Goal: Task Accomplishment & Management: Manage account settings

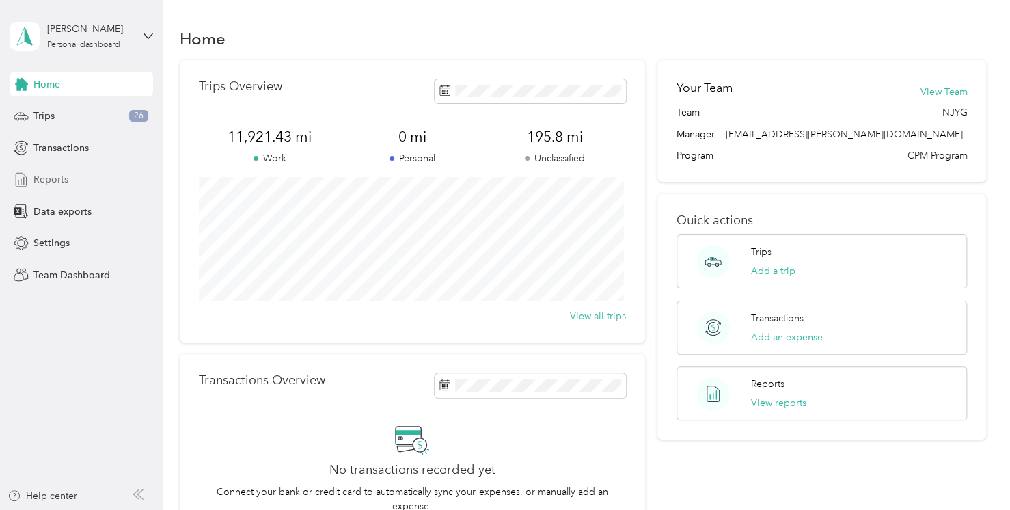
click at [52, 186] on span "Reports" at bounding box center [50, 179] width 35 height 14
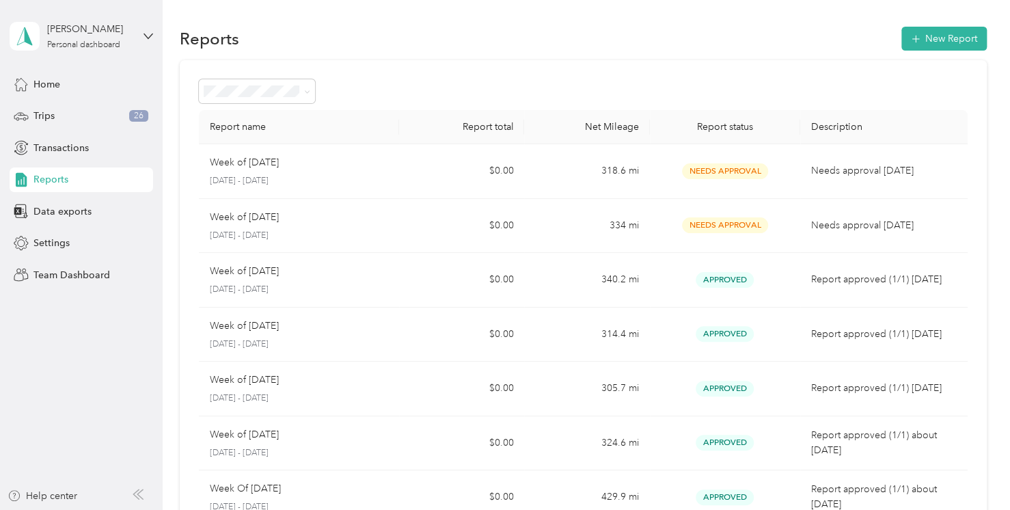
click at [145, 27] on div "[PERSON_NAME] Personal dashboard" at bounding box center [82, 36] width 144 height 48
click at [122, 120] on div "Team dashboard Personal dashboard Log out" at bounding box center [192, 140] width 346 height 86
click at [122, 29] on div "[PERSON_NAME]" at bounding box center [89, 29] width 85 height 14
click at [63, 105] on div "Team dashboard" at bounding box center [58, 112] width 73 height 14
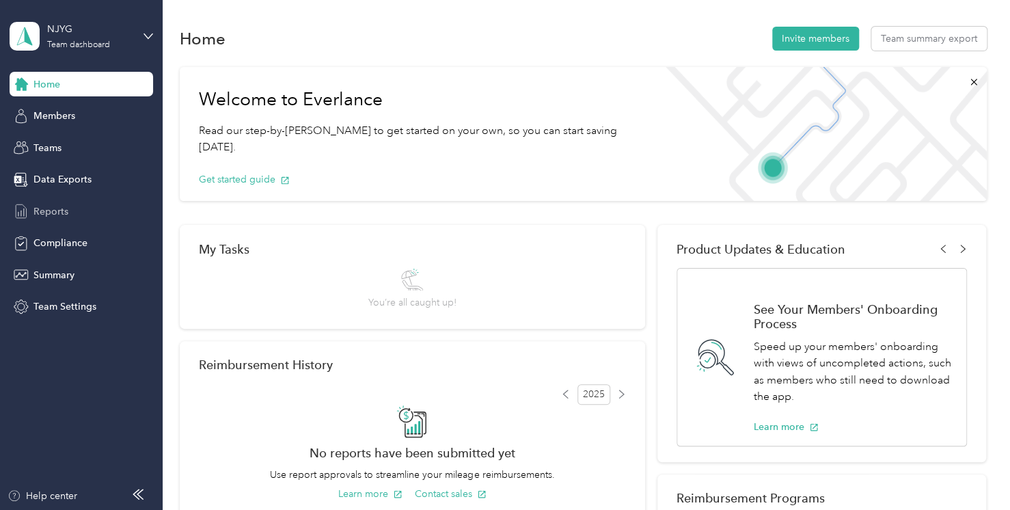
click at [56, 204] on span "Reports" at bounding box center [50, 211] width 35 height 14
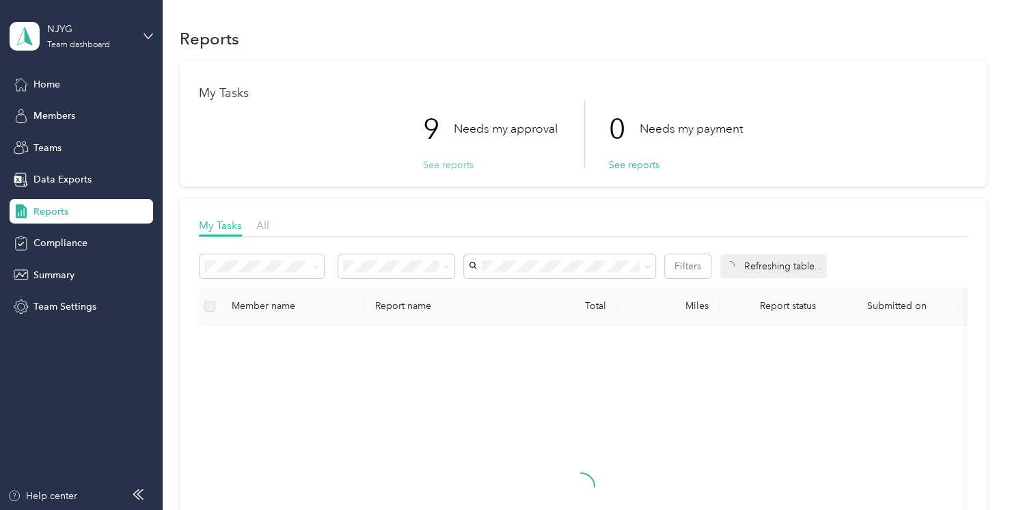
click at [452, 166] on button "See reports" at bounding box center [448, 165] width 51 height 14
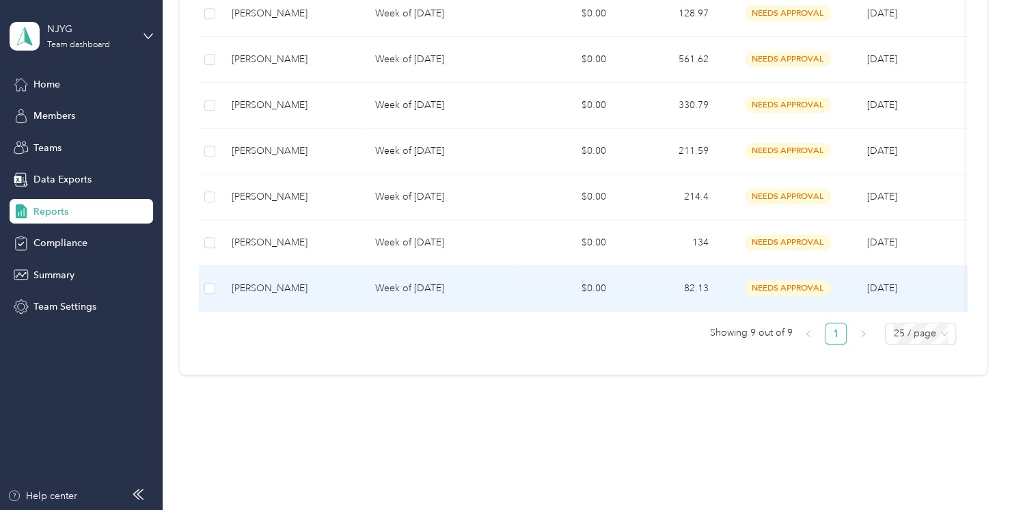
scroll to position [440, 0]
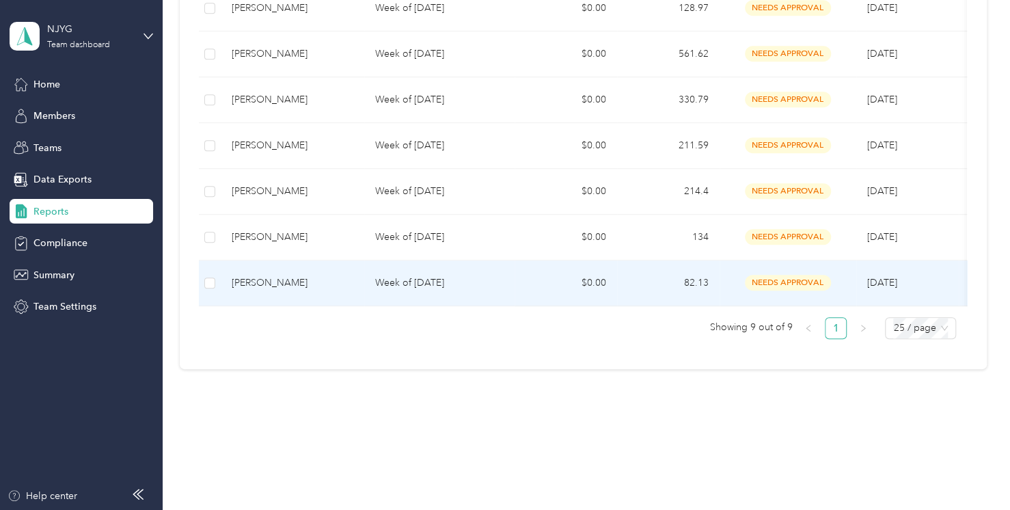
click at [281, 277] on div "[PERSON_NAME]" at bounding box center [293, 282] width 122 height 15
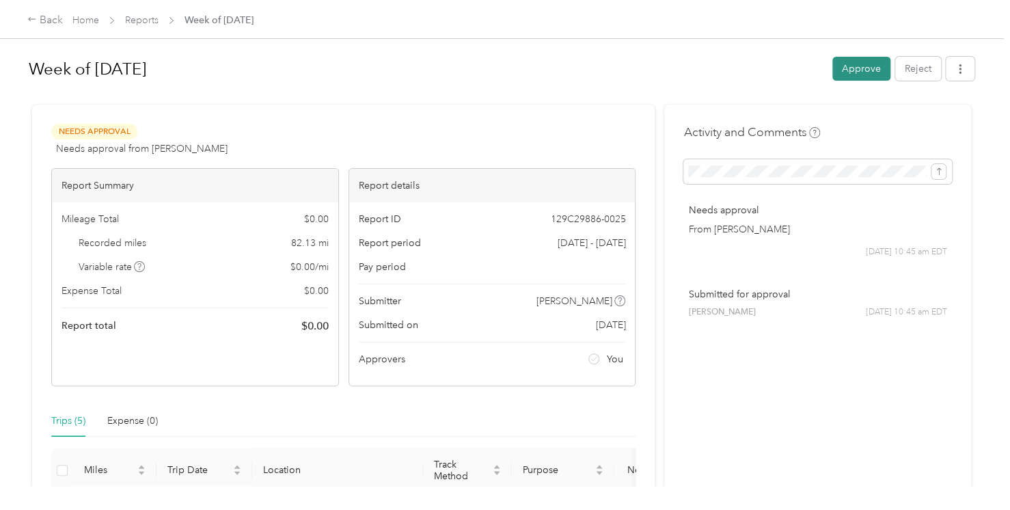
click at [836, 75] on button "Approve" at bounding box center [861, 69] width 58 height 24
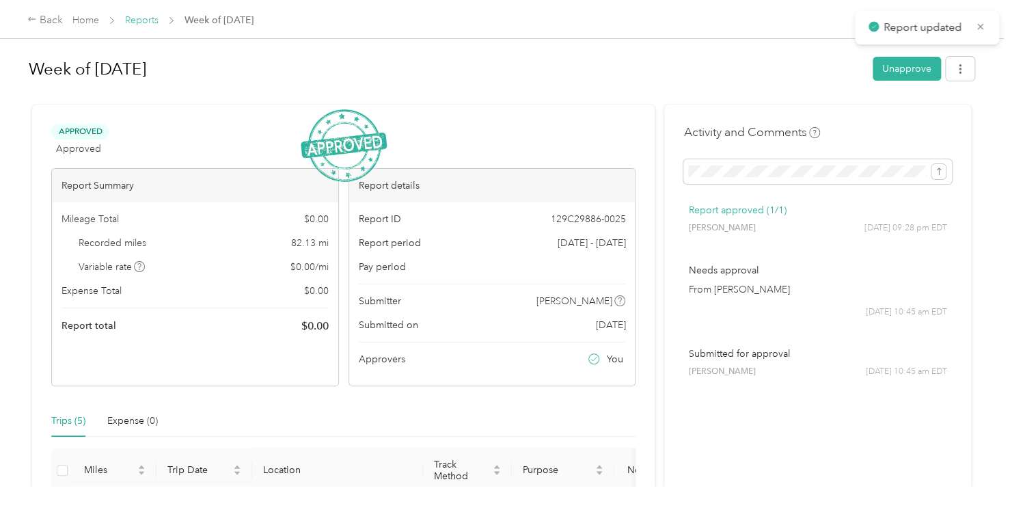
click at [152, 14] on link "Reports" at bounding box center [141, 20] width 33 height 12
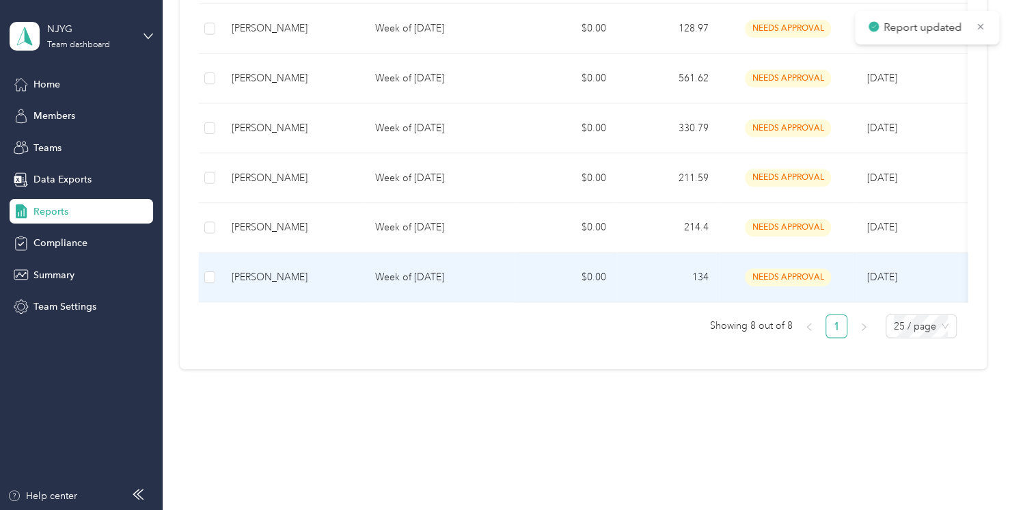
scroll to position [395, 0]
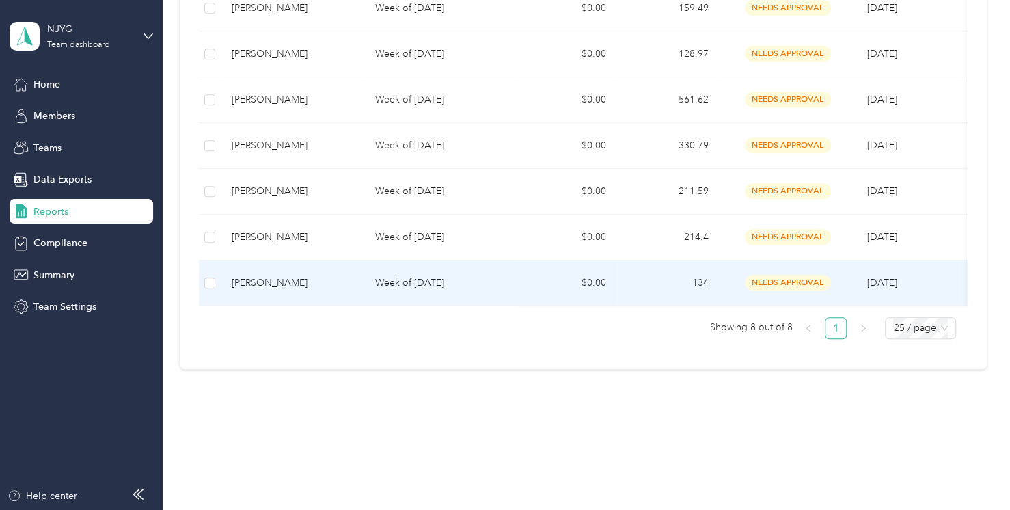
click at [271, 275] on div "[PERSON_NAME]" at bounding box center [293, 282] width 122 height 15
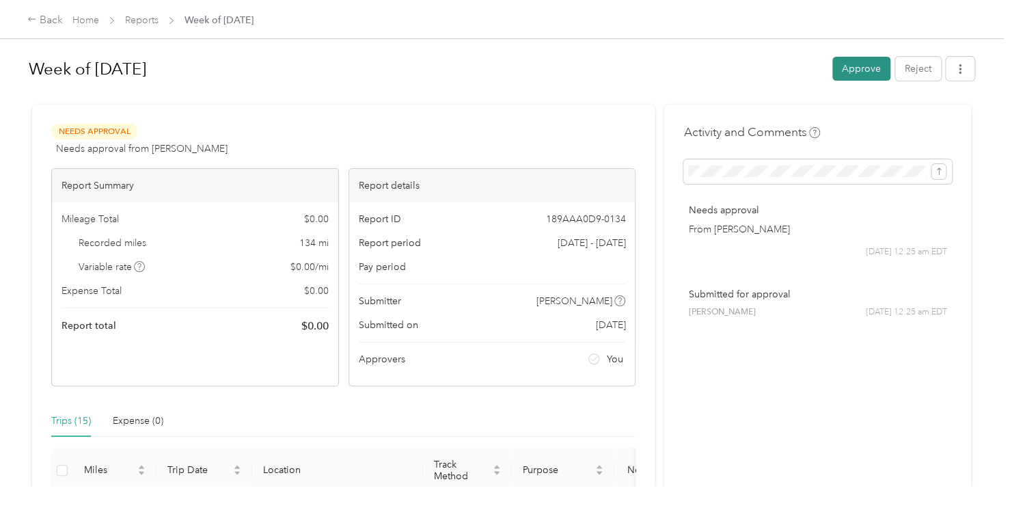
click at [839, 62] on button "Approve" at bounding box center [861, 69] width 58 height 24
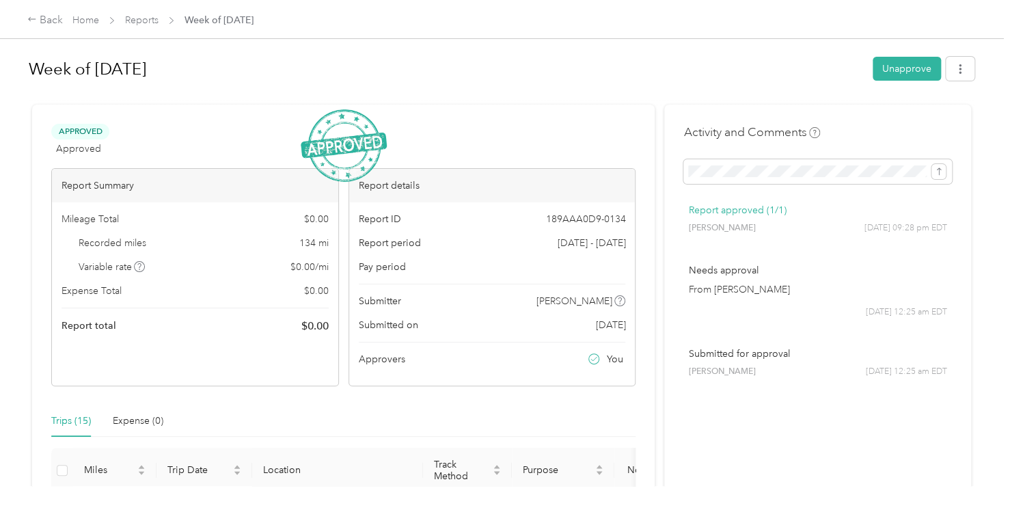
click at [149, 26] on span "Reports" at bounding box center [141, 20] width 33 height 14
click at [137, 24] on link "Reports" at bounding box center [141, 20] width 33 height 12
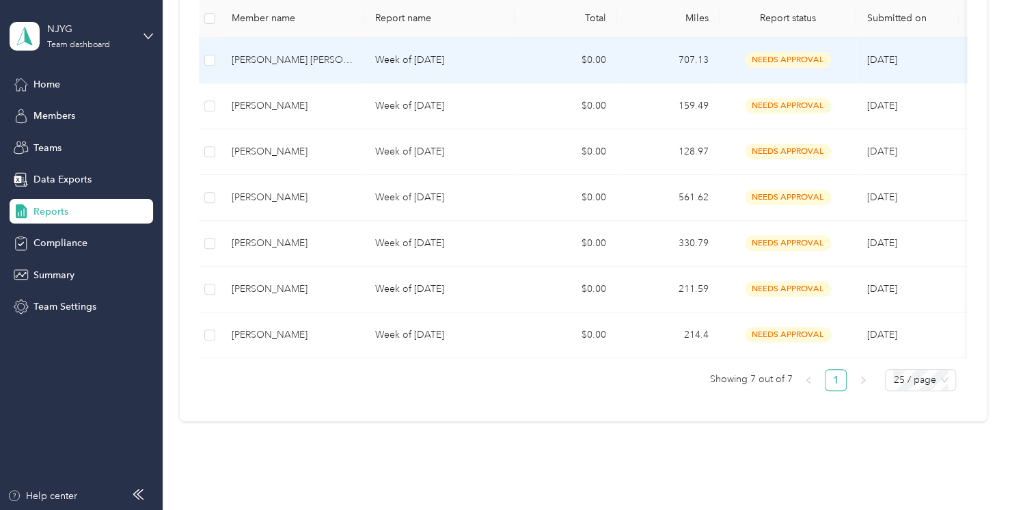
scroll to position [349, 0]
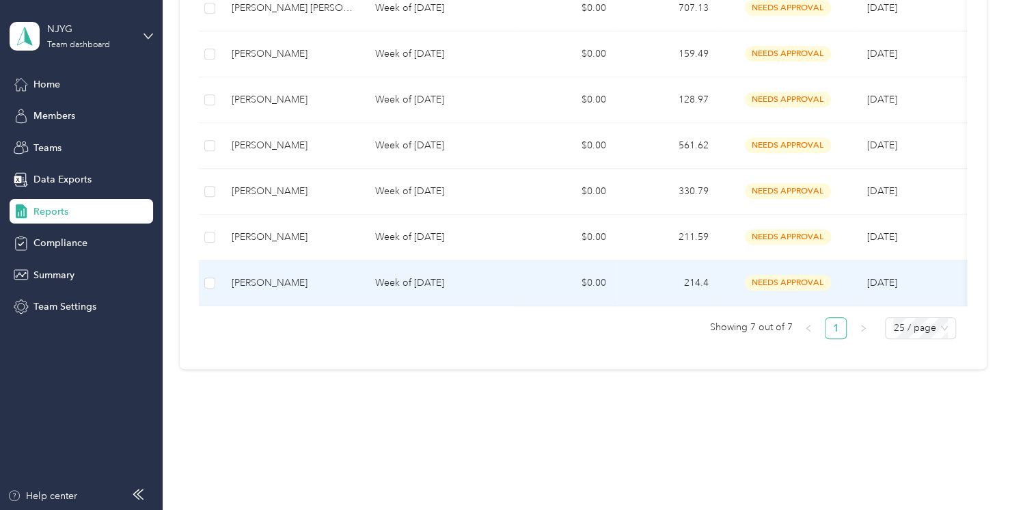
click at [274, 275] on div "[PERSON_NAME]" at bounding box center [293, 282] width 122 height 15
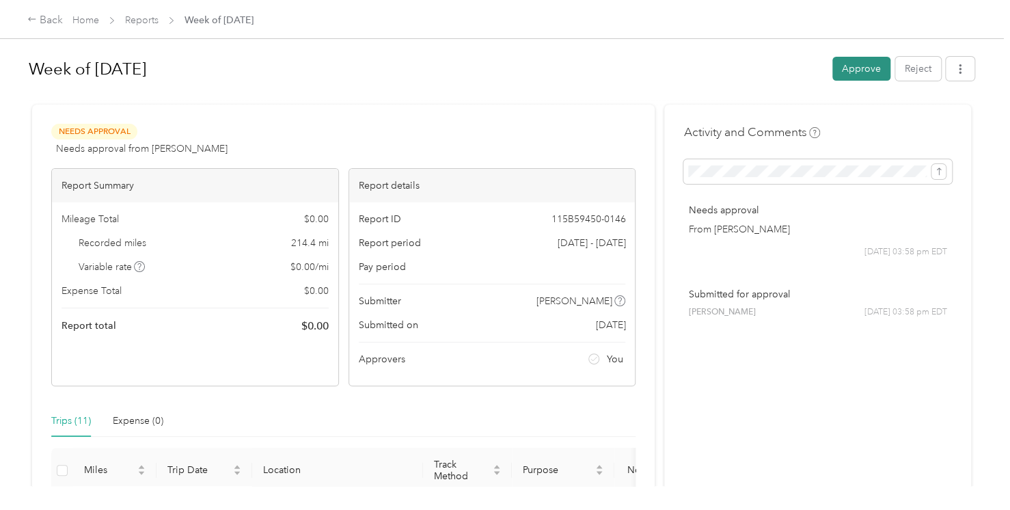
click at [839, 64] on button "Approve" at bounding box center [861, 69] width 58 height 24
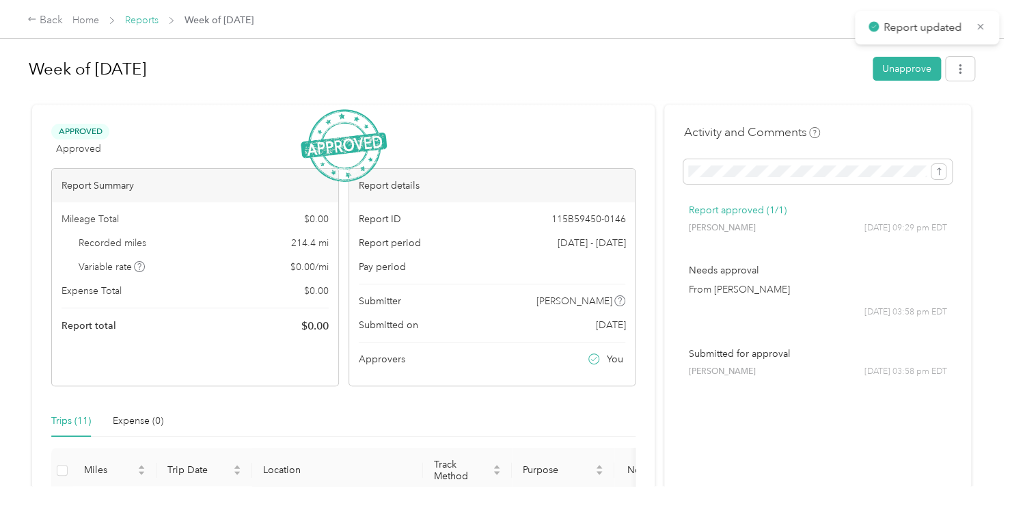
click at [153, 20] on link "Reports" at bounding box center [141, 20] width 33 height 12
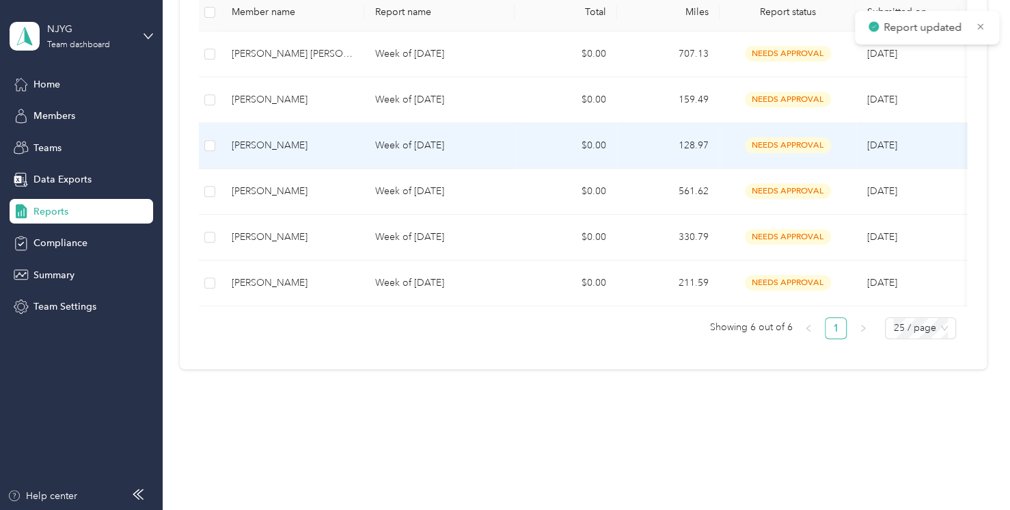
scroll to position [303, 0]
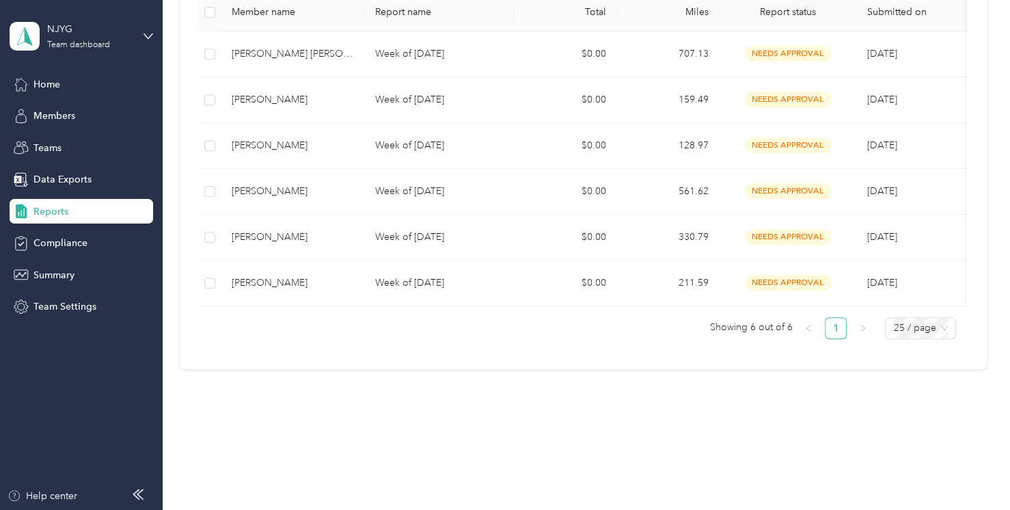
click at [614, 413] on div "Reports My Tasks 6 Needs my approval See reports 0 Needs my payment See reports…" at bounding box center [583, 73] width 841 height 737
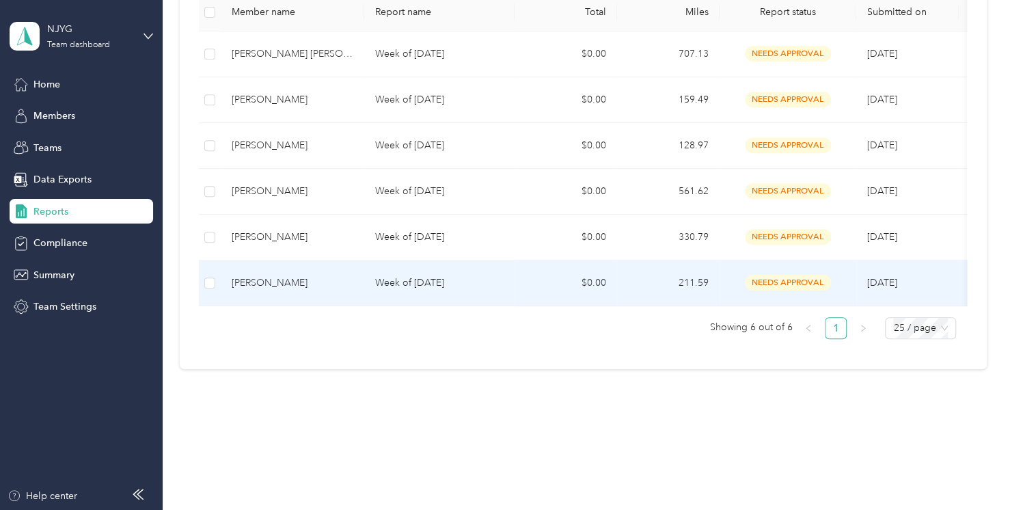
click at [270, 278] on div "[PERSON_NAME]" at bounding box center [293, 282] width 122 height 15
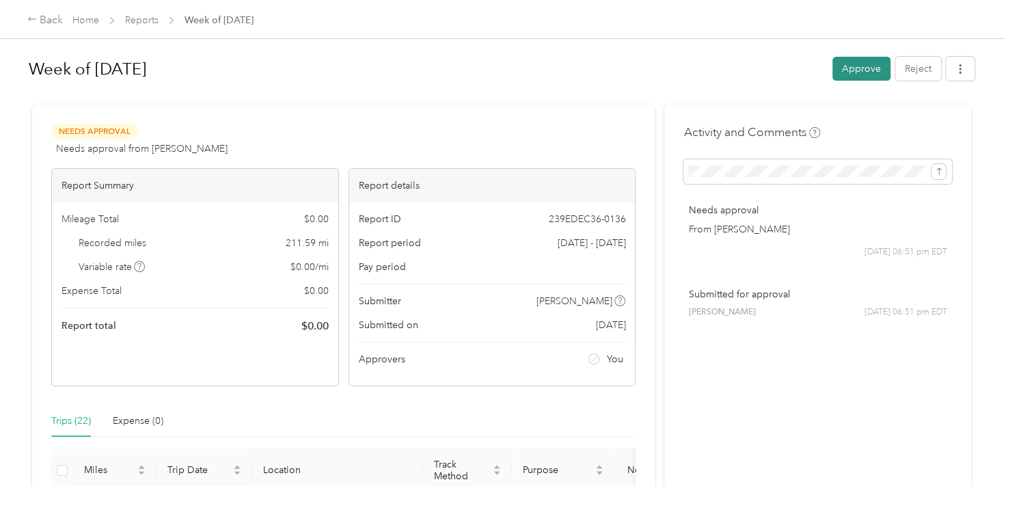
click at [862, 75] on button "Approve" at bounding box center [861, 69] width 58 height 24
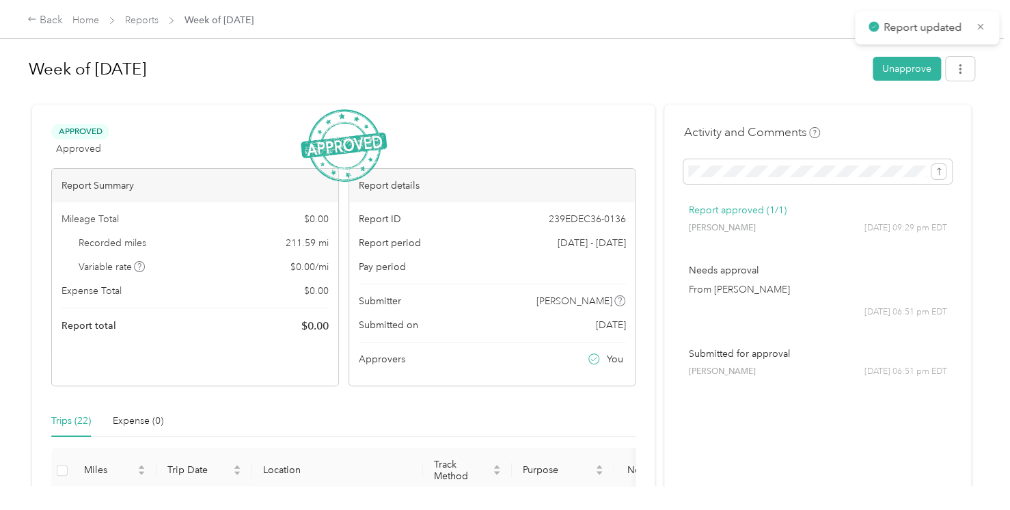
click at [136, 26] on span "Reports" at bounding box center [141, 20] width 33 height 14
click at [139, 23] on link "Reports" at bounding box center [141, 20] width 33 height 12
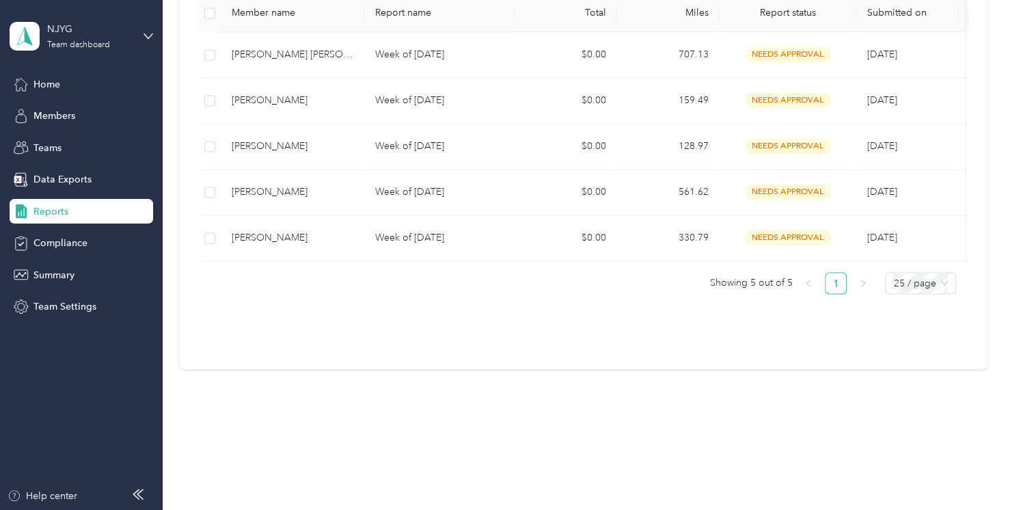
scroll to position [258, 0]
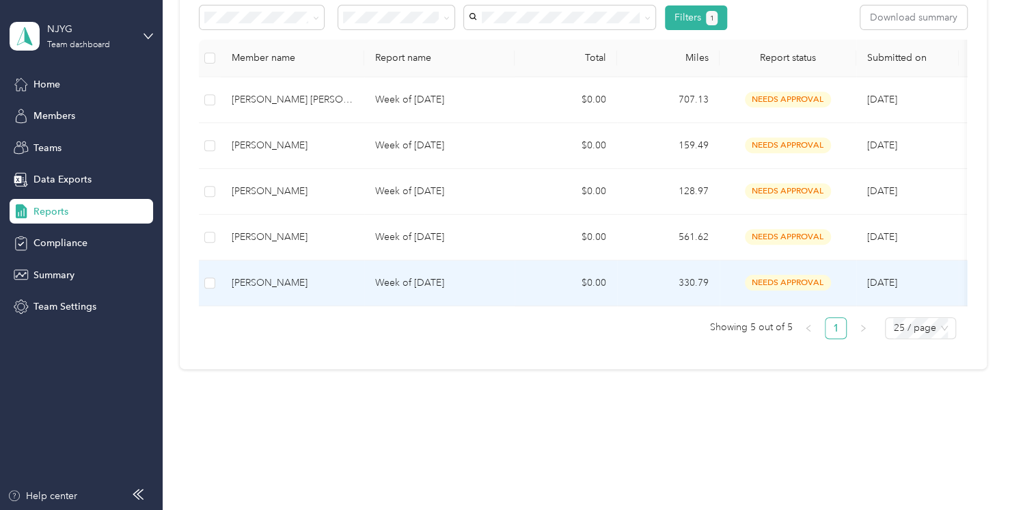
click at [261, 275] on div "[PERSON_NAME]" at bounding box center [293, 282] width 122 height 15
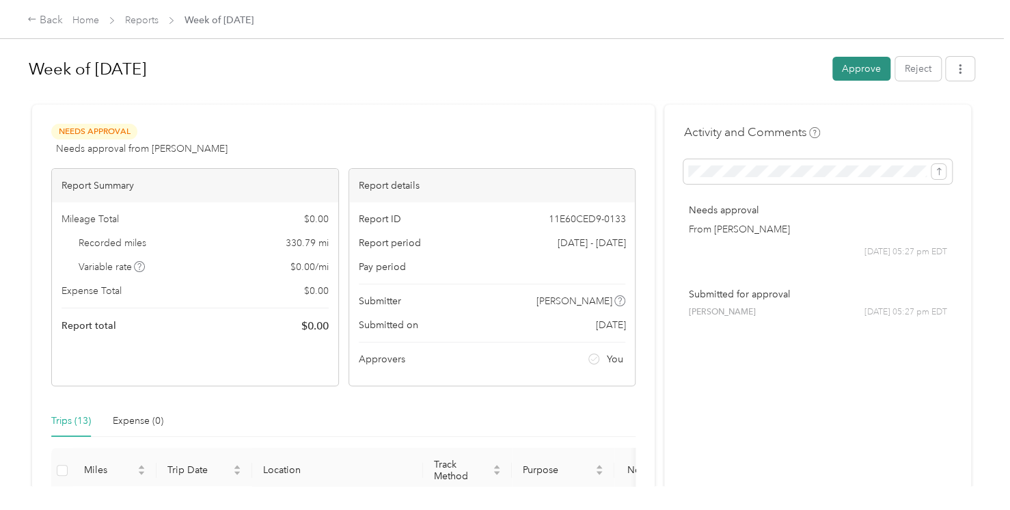
click at [845, 79] on button "Approve" at bounding box center [861, 69] width 58 height 24
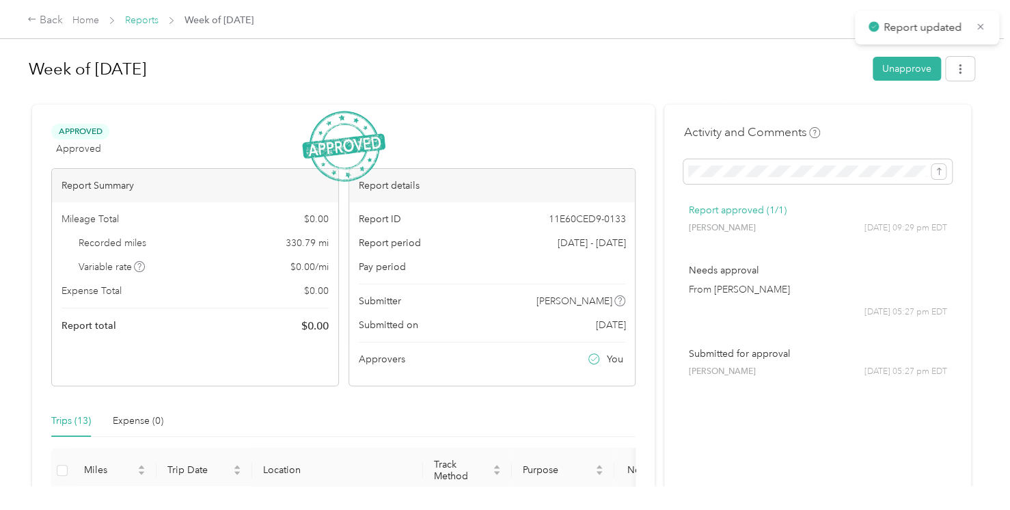
click at [137, 25] on link "Reports" at bounding box center [141, 20] width 33 height 12
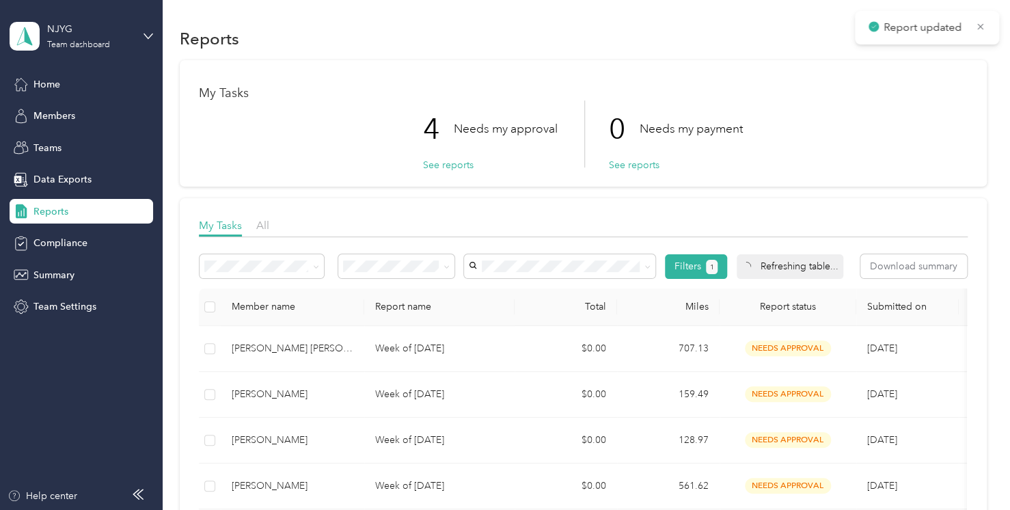
scroll to position [213, 0]
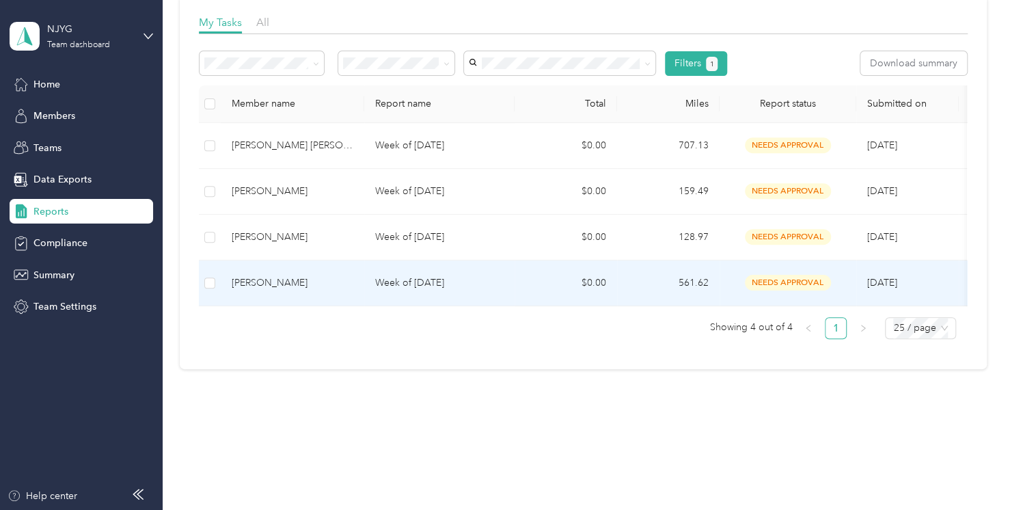
click at [282, 275] on div "[PERSON_NAME]" at bounding box center [293, 282] width 122 height 15
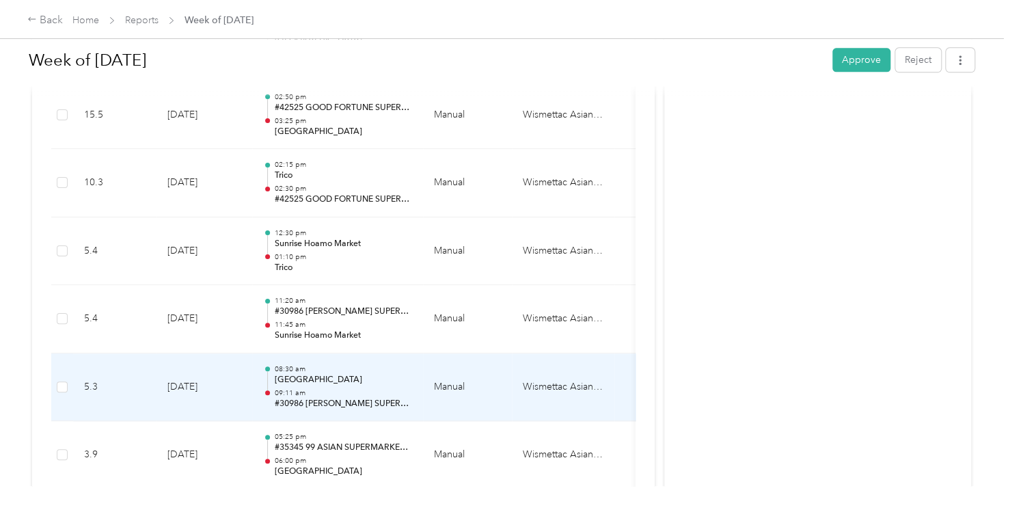
scroll to position [1094, 0]
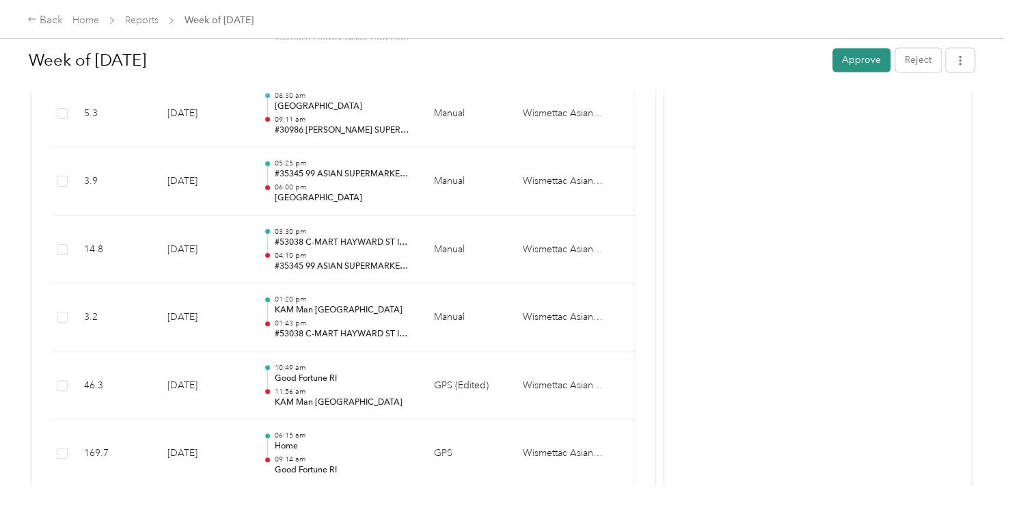
click at [867, 67] on button "Approve" at bounding box center [861, 60] width 58 height 24
click at [147, 21] on link "Reports" at bounding box center [141, 20] width 33 height 12
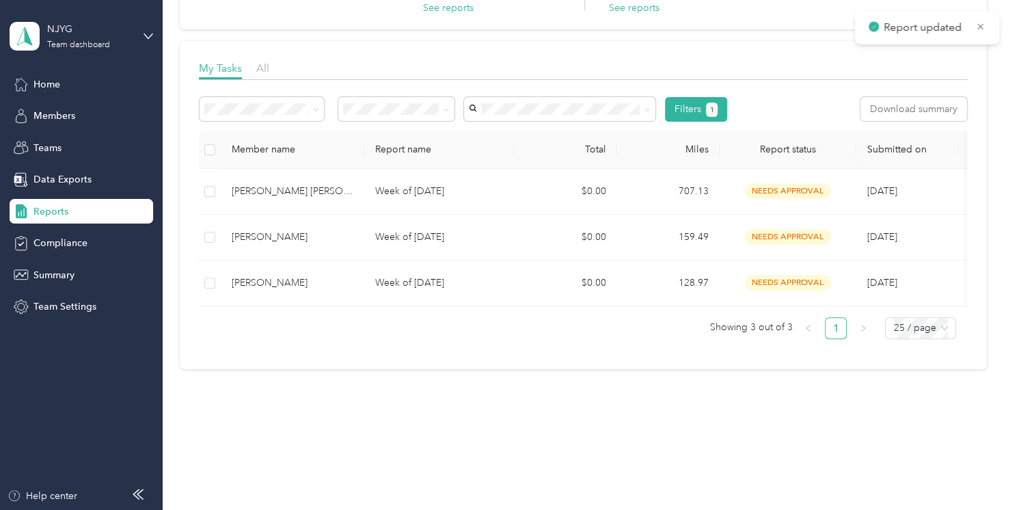
scroll to position [167, 0]
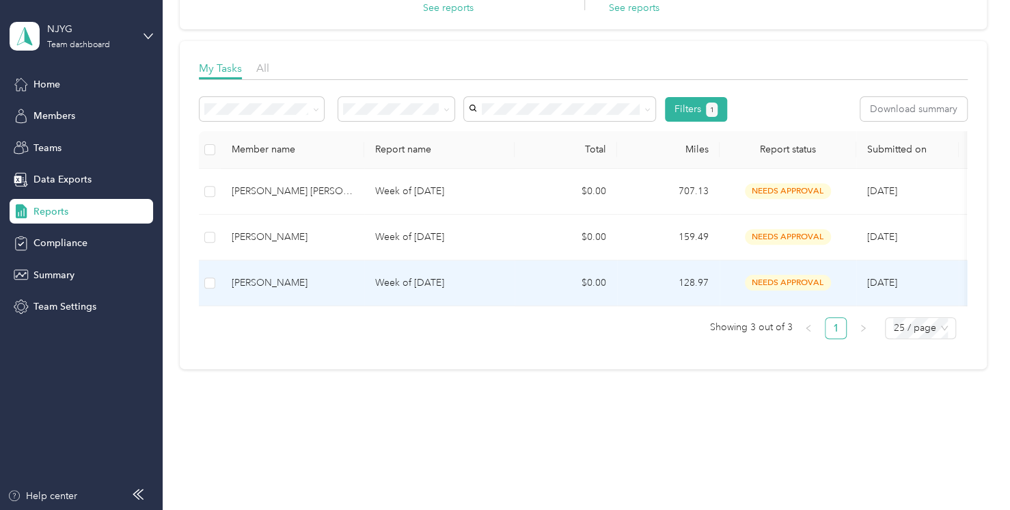
click at [364, 269] on td "Week of [DATE]" at bounding box center [439, 283] width 150 height 46
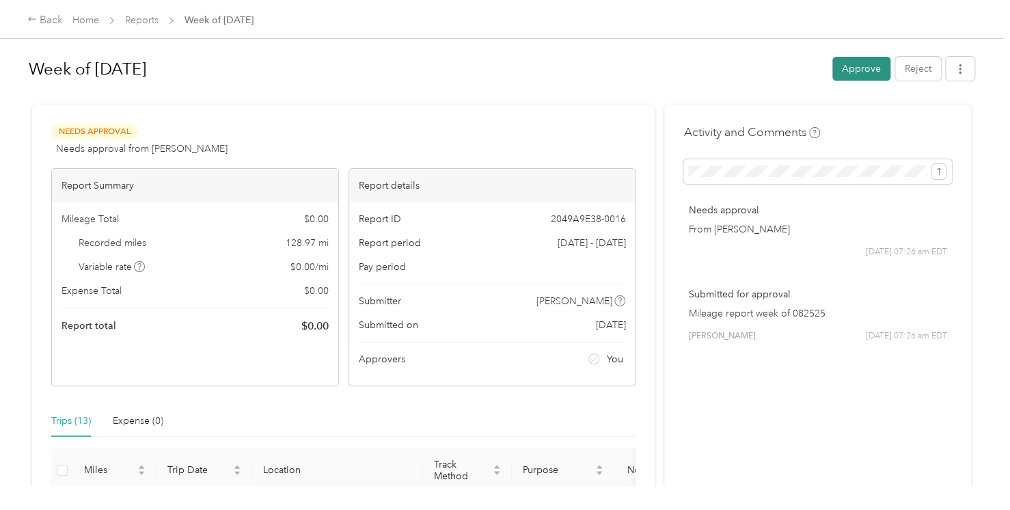
click at [850, 78] on button "Approve" at bounding box center [861, 69] width 58 height 24
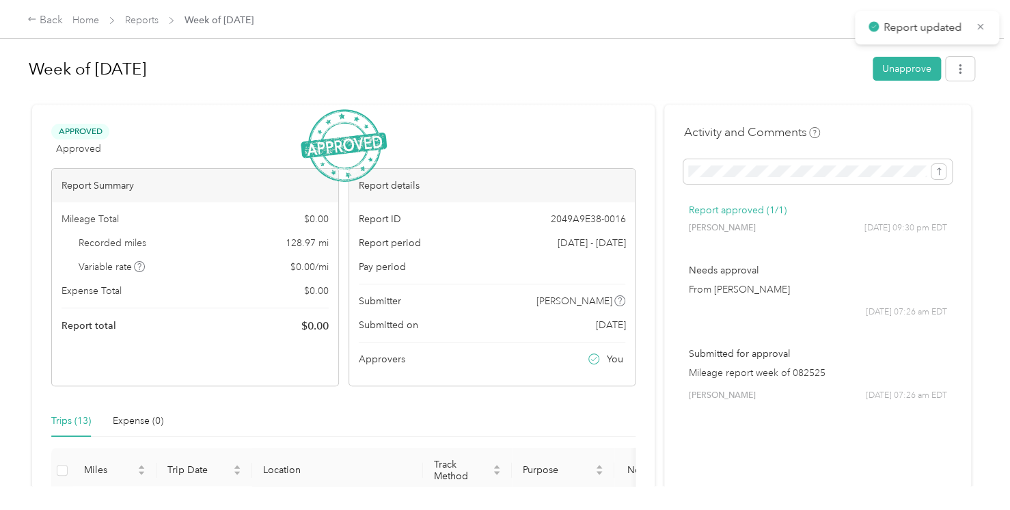
click at [160, 21] on div "Home Reports Week of [DATE]" at bounding box center [162, 20] width 181 height 14
click at [125, 29] on div "Back Home Reports Week of [DATE]" at bounding box center [505, 19] width 1010 height 38
click at [150, 21] on link "Reports" at bounding box center [141, 20] width 33 height 12
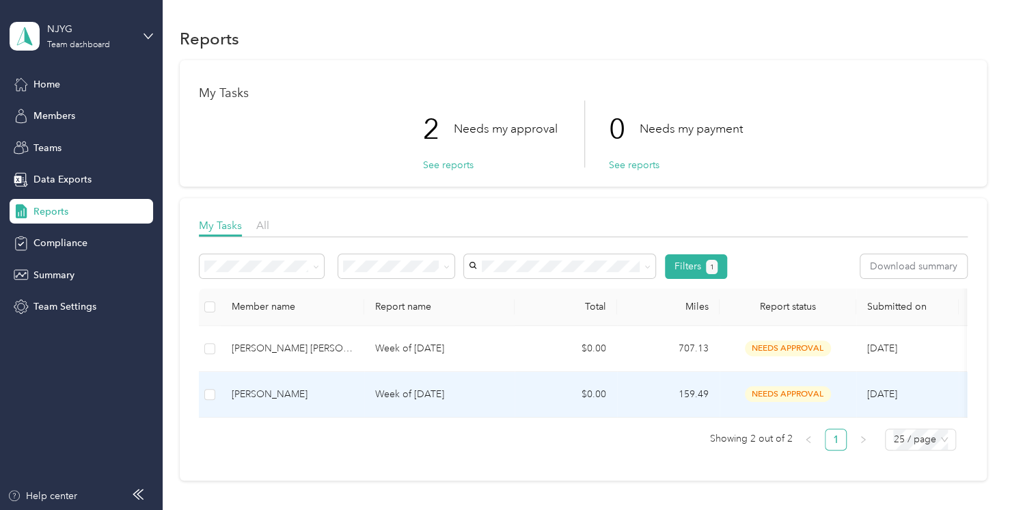
click at [249, 388] on div "[PERSON_NAME]" at bounding box center [293, 394] width 122 height 15
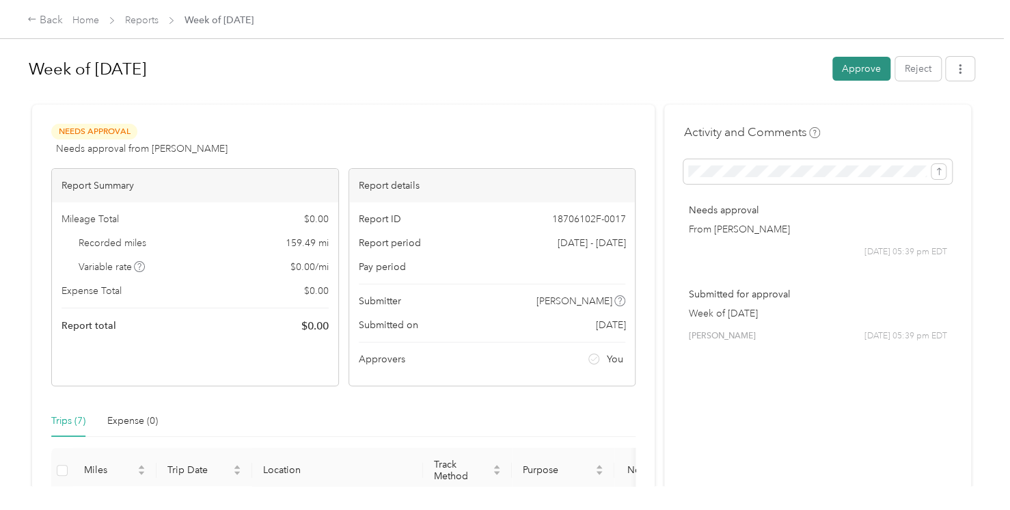
click at [853, 77] on button "Approve" at bounding box center [861, 69] width 58 height 24
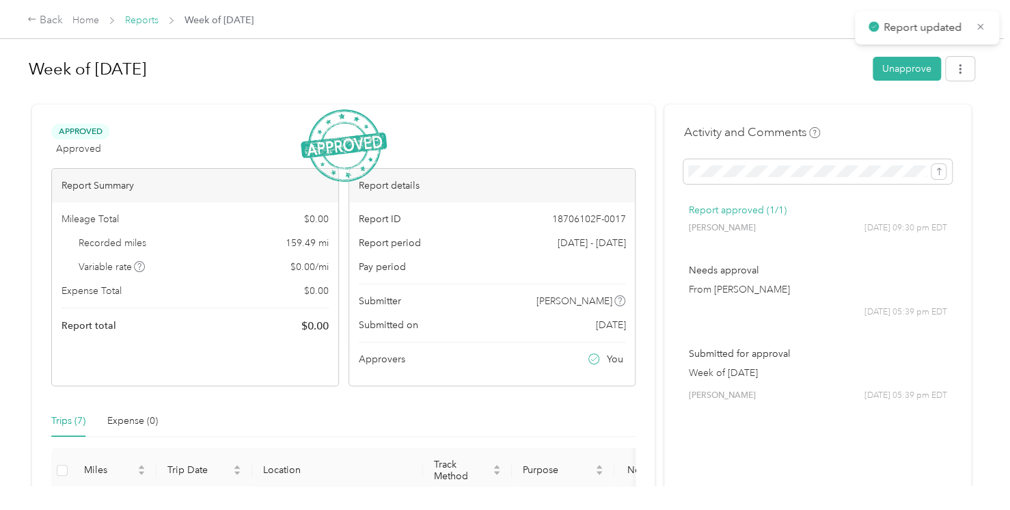
click at [150, 19] on link "Reports" at bounding box center [141, 20] width 33 height 12
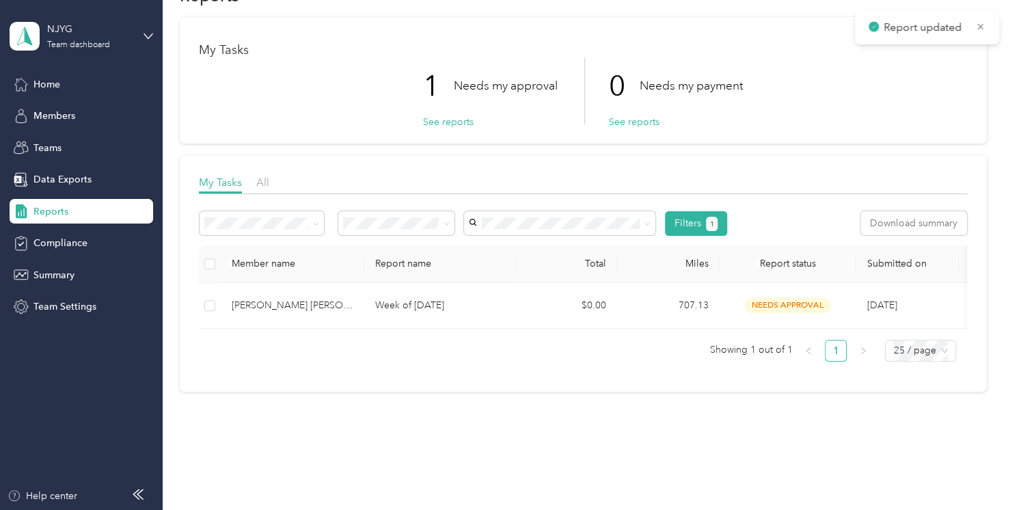
scroll to position [75, 0]
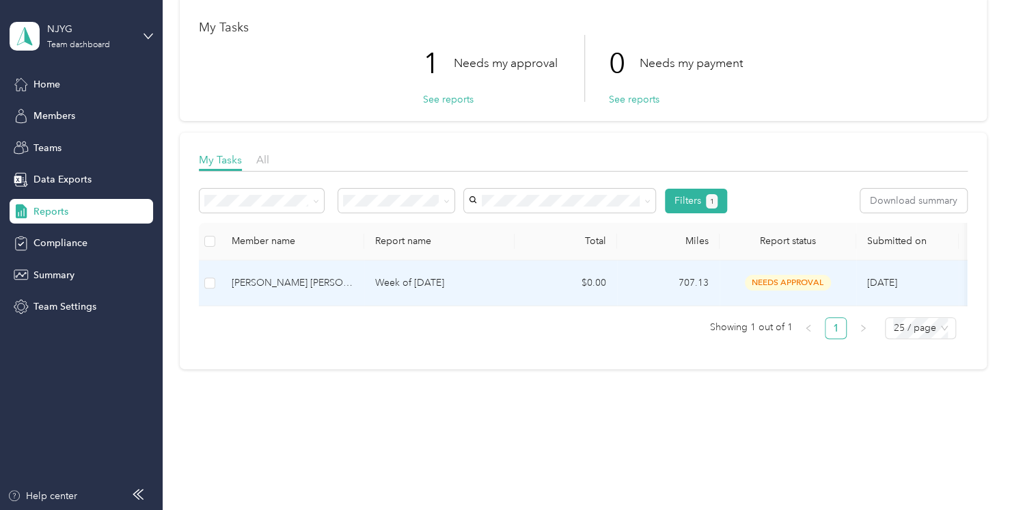
click at [278, 262] on td "[PERSON_NAME] [PERSON_NAME]" at bounding box center [293, 283] width 144 height 46
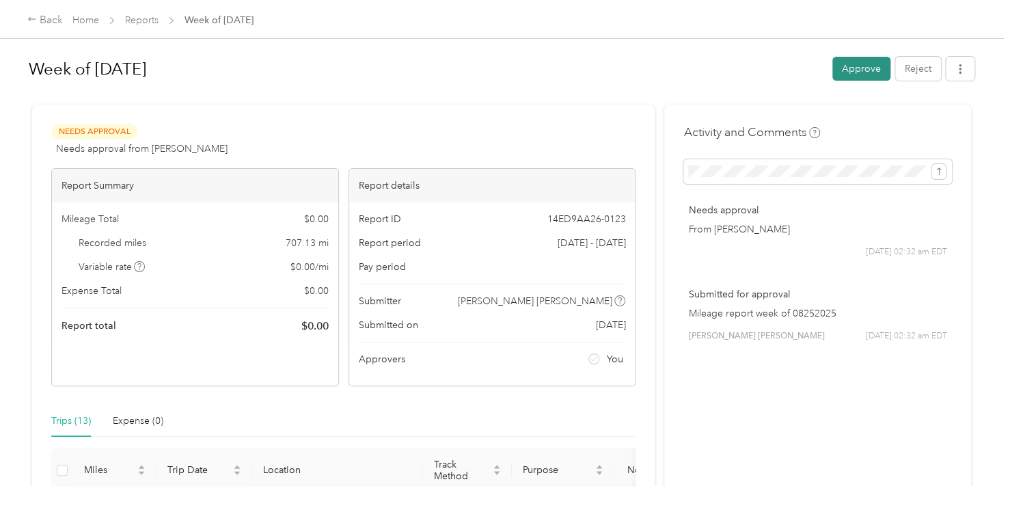
click at [848, 67] on button "Approve" at bounding box center [861, 69] width 58 height 24
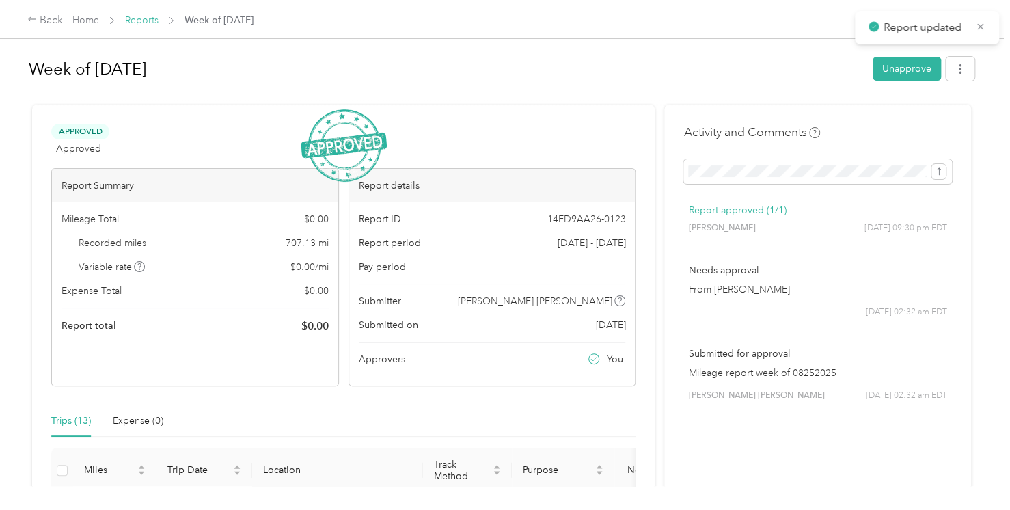
click at [157, 24] on link "Reports" at bounding box center [141, 20] width 33 height 12
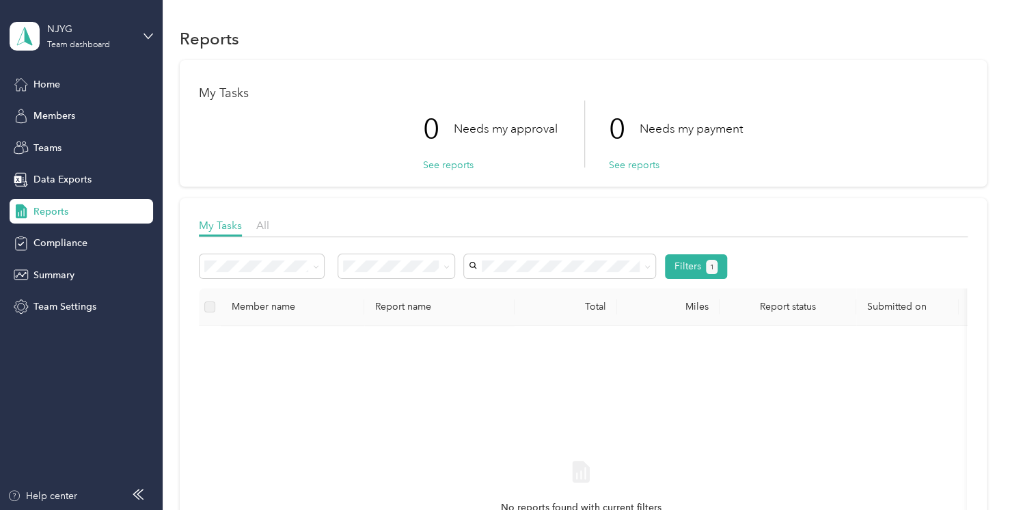
click at [149, 29] on div "NJYG Team dashboard" at bounding box center [82, 36] width 144 height 48
click at [81, 175] on div "Log out" at bounding box center [192, 174] width 346 height 24
